Goal: Task Accomplishment & Management: Complete application form

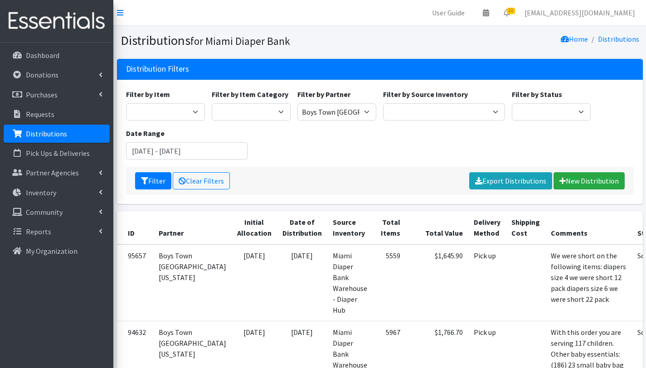
scroll to position [144, 0]
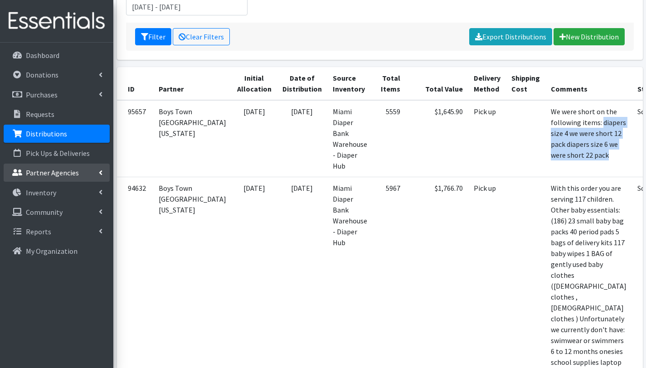
click at [65, 172] on p "Partner Agencies" at bounding box center [52, 172] width 53 height 9
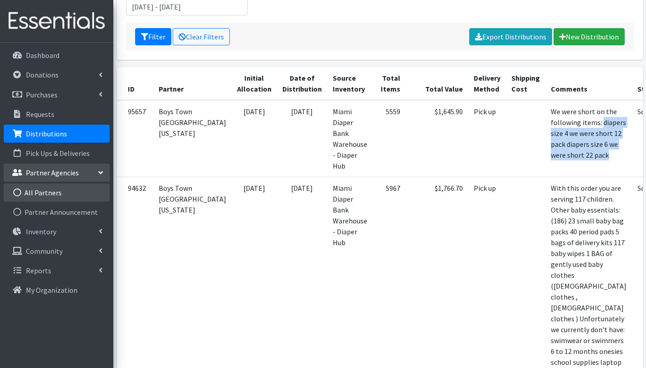
click at [57, 189] on link "All Partners" at bounding box center [57, 193] width 106 height 18
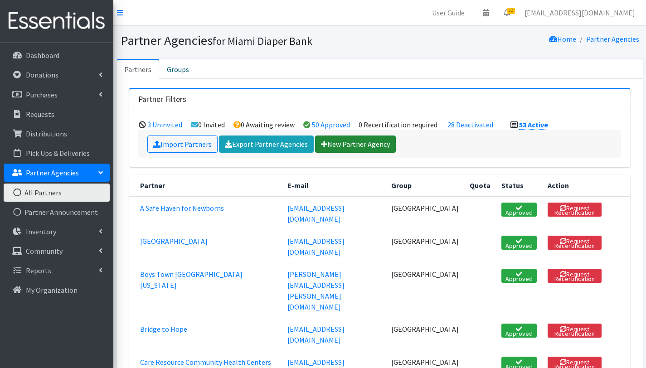
click at [358, 145] on link "New Partner Agency" at bounding box center [355, 144] width 81 height 17
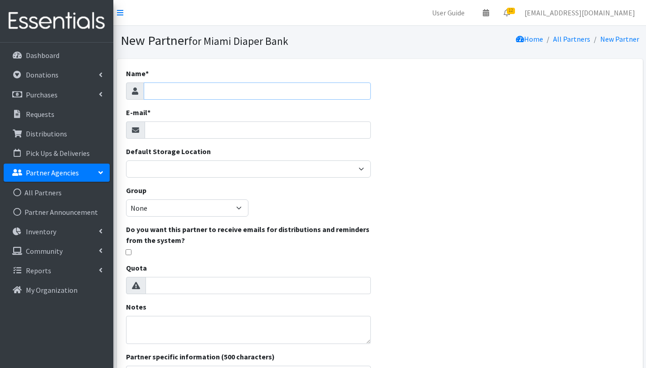
click at [184, 87] on input "Name *" at bounding box center [257, 90] width 227 height 17
click at [189, 91] on input "Dizzle Box FOundation" at bounding box center [257, 90] width 227 height 17
type input "Dizzle Box Foundation"
click at [170, 134] on input "E-mail *" at bounding box center [258, 129] width 226 height 17
paste input "[EMAIL_ADDRESS][DOMAIN_NAME]"
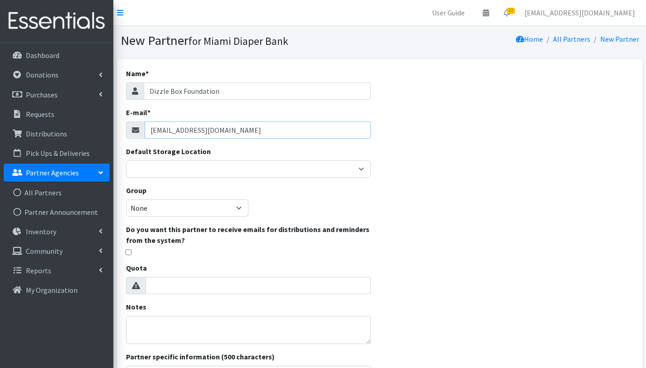
type input "[EMAIL_ADDRESS][DOMAIN_NAME]"
click at [171, 292] on input "Quota" at bounding box center [257, 285] width 225 height 17
click at [174, 286] on input "Quota" at bounding box center [257, 285] width 225 height 17
click at [362, 283] on input "1" at bounding box center [257, 285] width 225 height 17
type input "2"
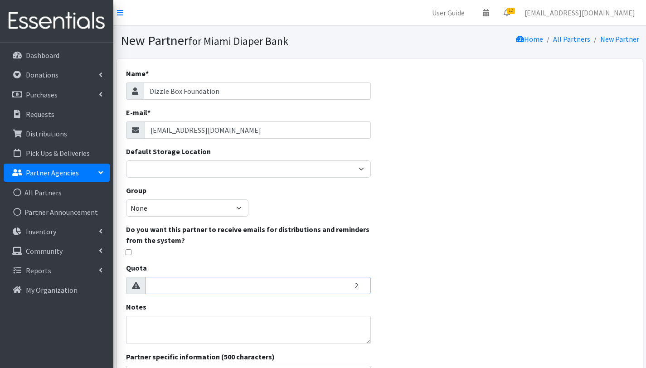
click at [361, 284] on input "2" at bounding box center [257, 285] width 225 height 17
click at [242, 326] on textarea "Notes" at bounding box center [248, 330] width 245 height 28
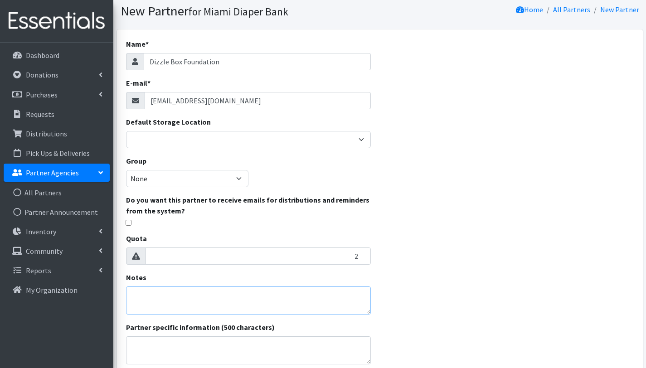
scroll to position [163, 0]
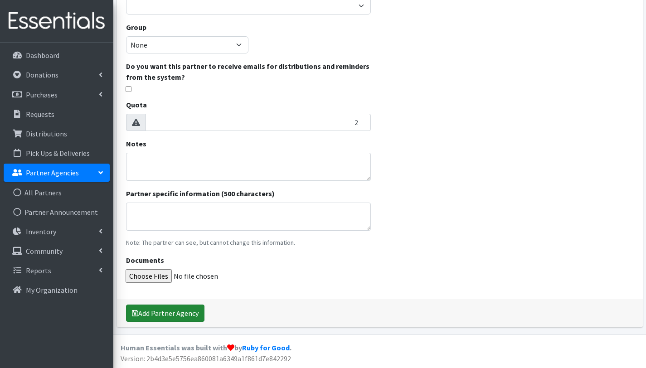
click at [184, 315] on button "Add Partner Agency" at bounding box center [165, 313] width 78 height 17
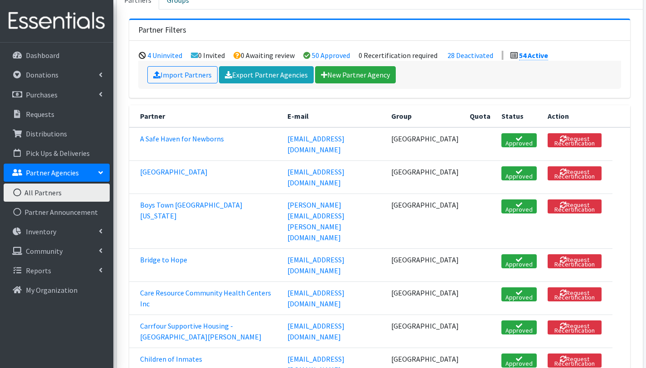
scroll to position [210, 0]
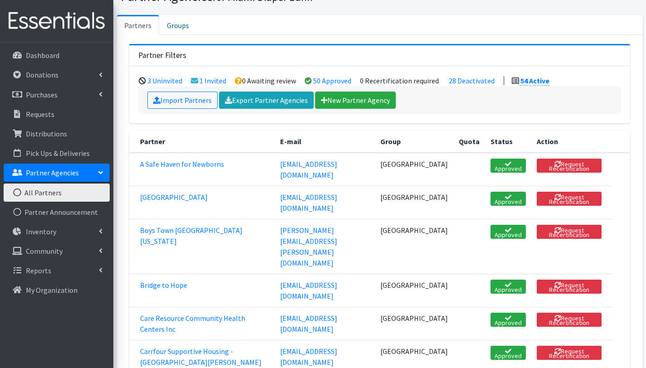
scroll to position [10, 0]
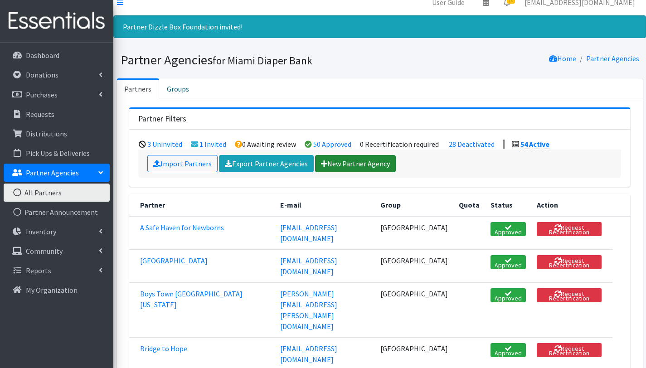
click at [344, 165] on link "New Partner Agency" at bounding box center [355, 163] width 81 height 17
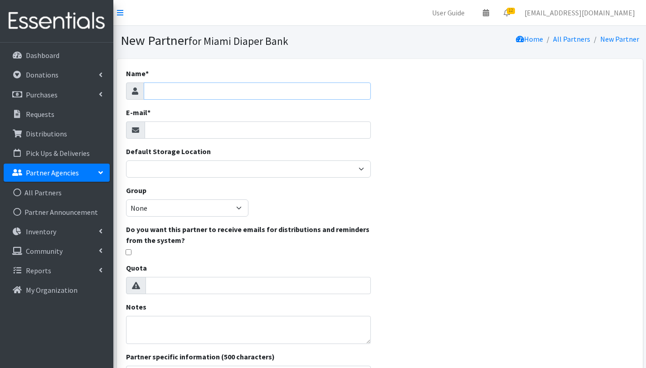
click at [180, 87] on input "Name *" at bounding box center [257, 90] width 227 height 17
type input "Basic Needs Miami"
click at [171, 131] on input "E-mail *" at bounding box center [258, 129] width 226 height 17
paste input "[EMAIL_ADDRESS][DOMAIN_NAME]"
type input "[EMAIL_ADDRESS][DOMAIN_NAME]"
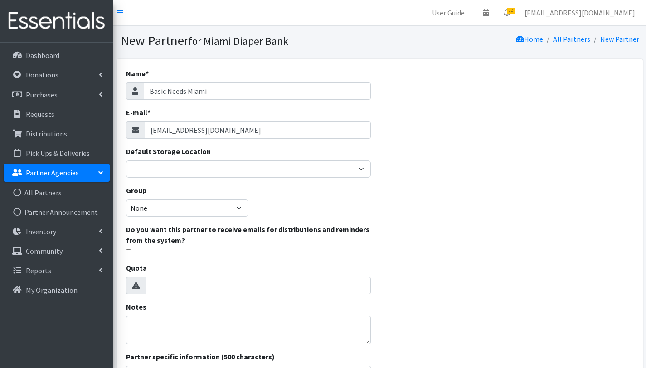
click at [307, 198] on div "Name * Basic Needs Miami E-mail * rdavis@basicneedsmiami.org Default Storage Lo…" at bounding box center [248, 260] width 263 height 403
click at [238, 288] on input "Quota" at bounding box center [257, 285] width 225 height 17
click at [361, 284] on input "1" at bounding box center [257, 285] width 225 height 17
type input "0"
click at [361, 289] on input "0" at bounding box center [257, 285] width 225 height 17
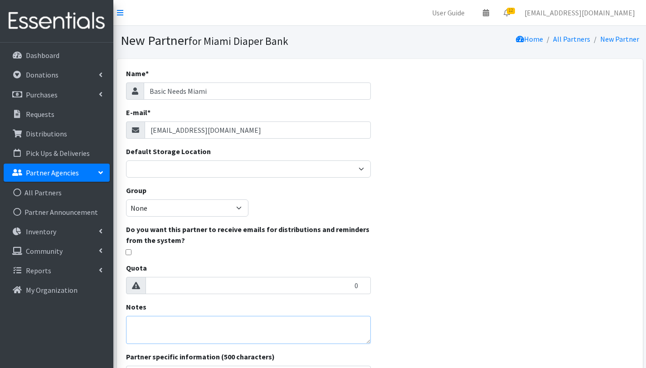
click at [233, 328] on textarea "Notes" at bounding box center [248, 330] width 245 height 28
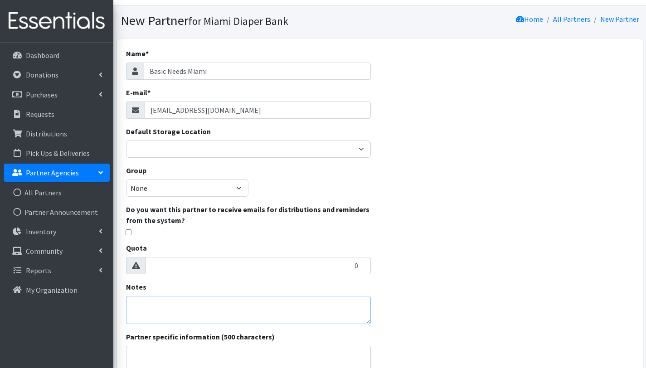
scroll to position [163, 0]
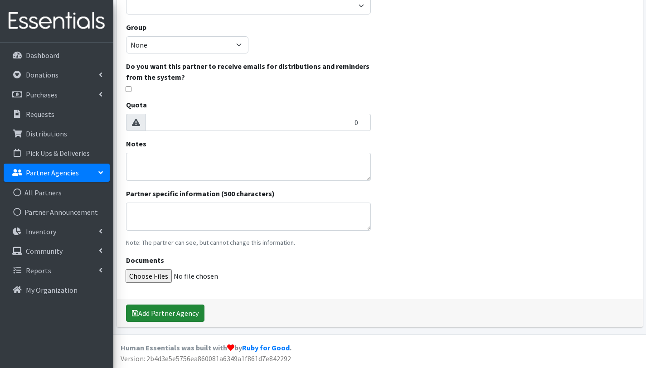
click at [188, 312] on button "Add Partner Agency" at bounding box center [165, 313] width 78 height 17
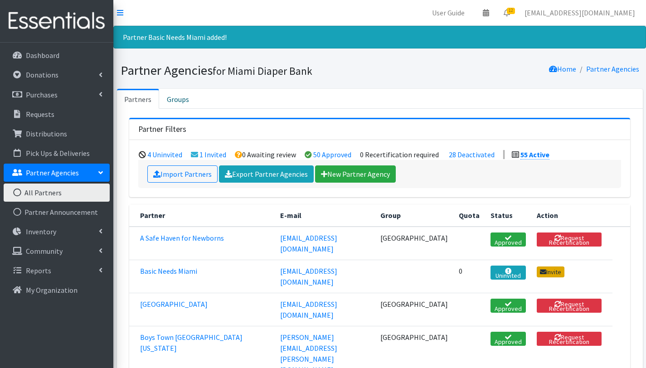
click at [556, 266] on link "Invite" at bounding box center [551, 271] width 28 height 11
